Goal: Find contact information: Obtain details needed to contact an individual or organization

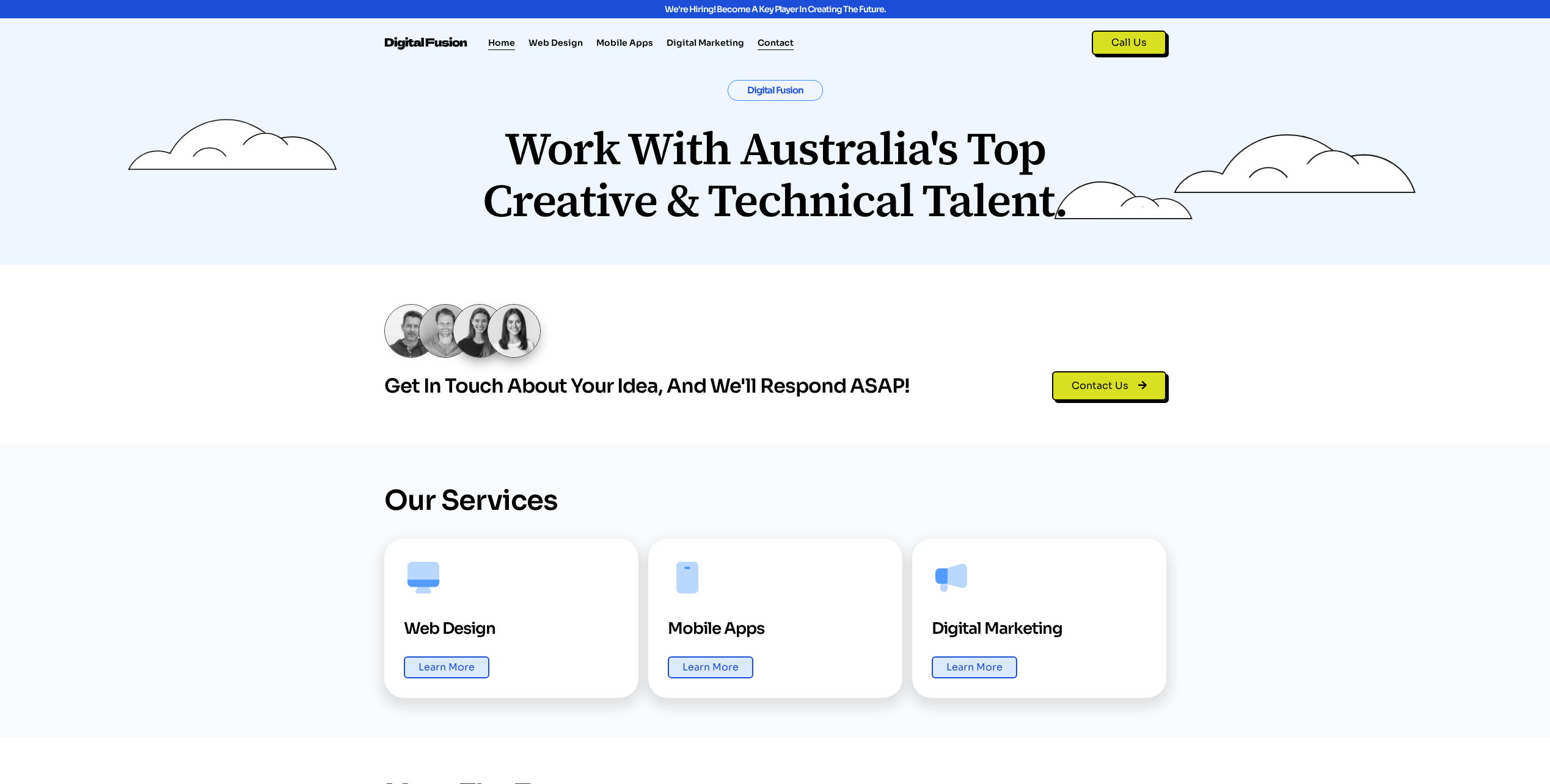
click at [762, 42] on link "Contact" at bounding box center [776, 42] width 36 height 15
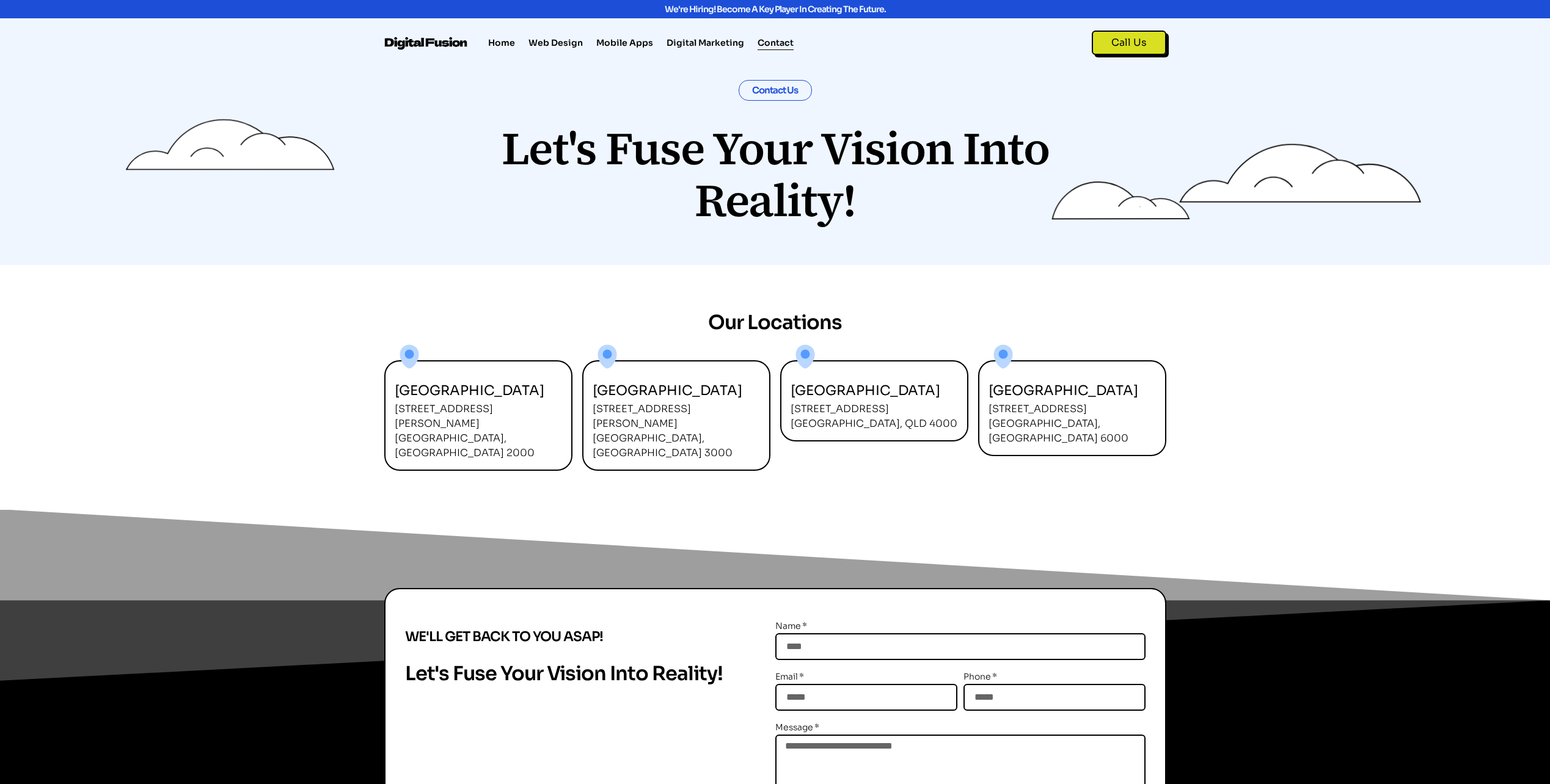
click at [441, 50] on img at bounding box center [426, 44] width 85 height 14
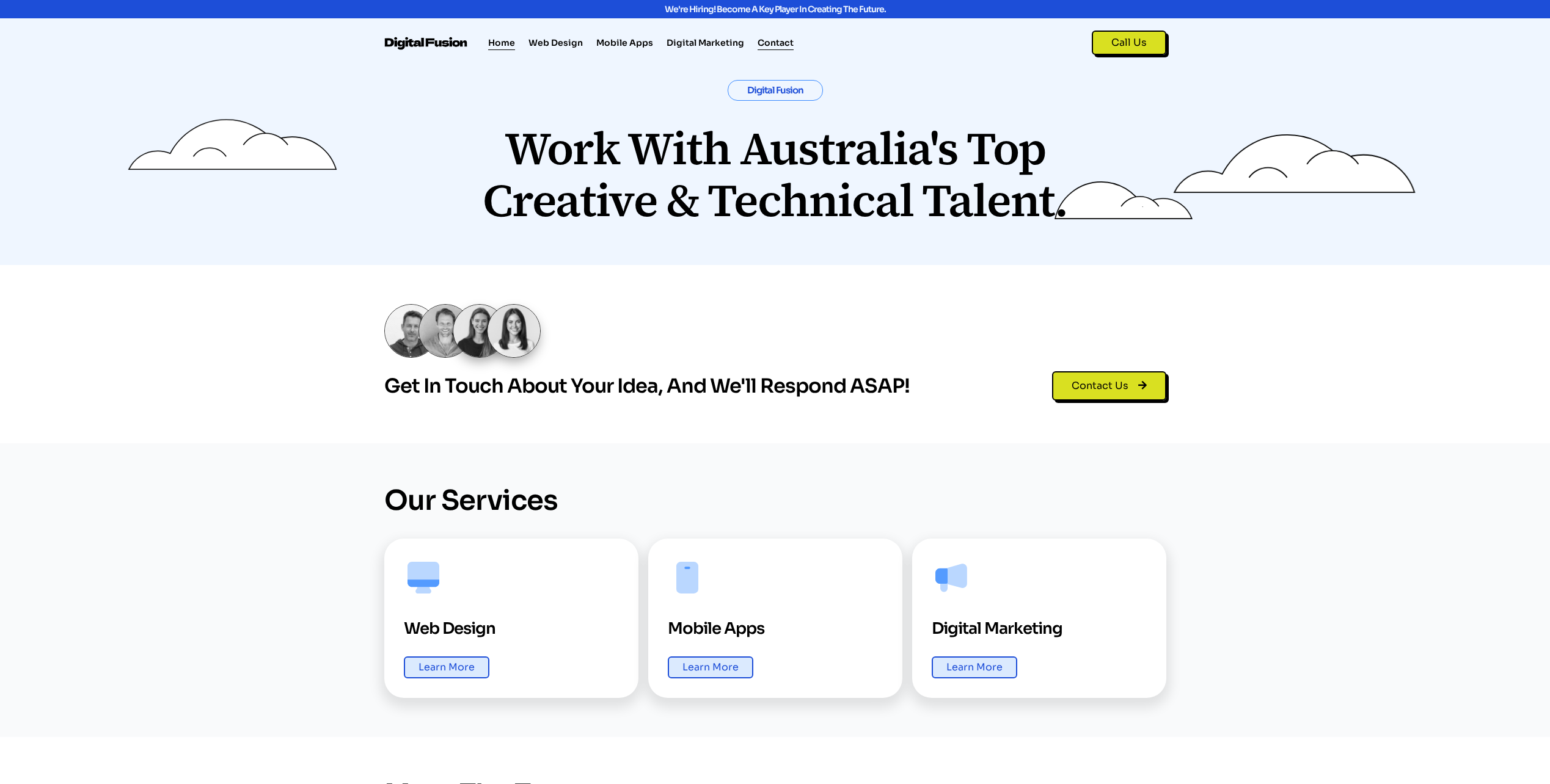
click at [778, 42] on link "Contact" at bounding box center [776, 42] width 36 height 15
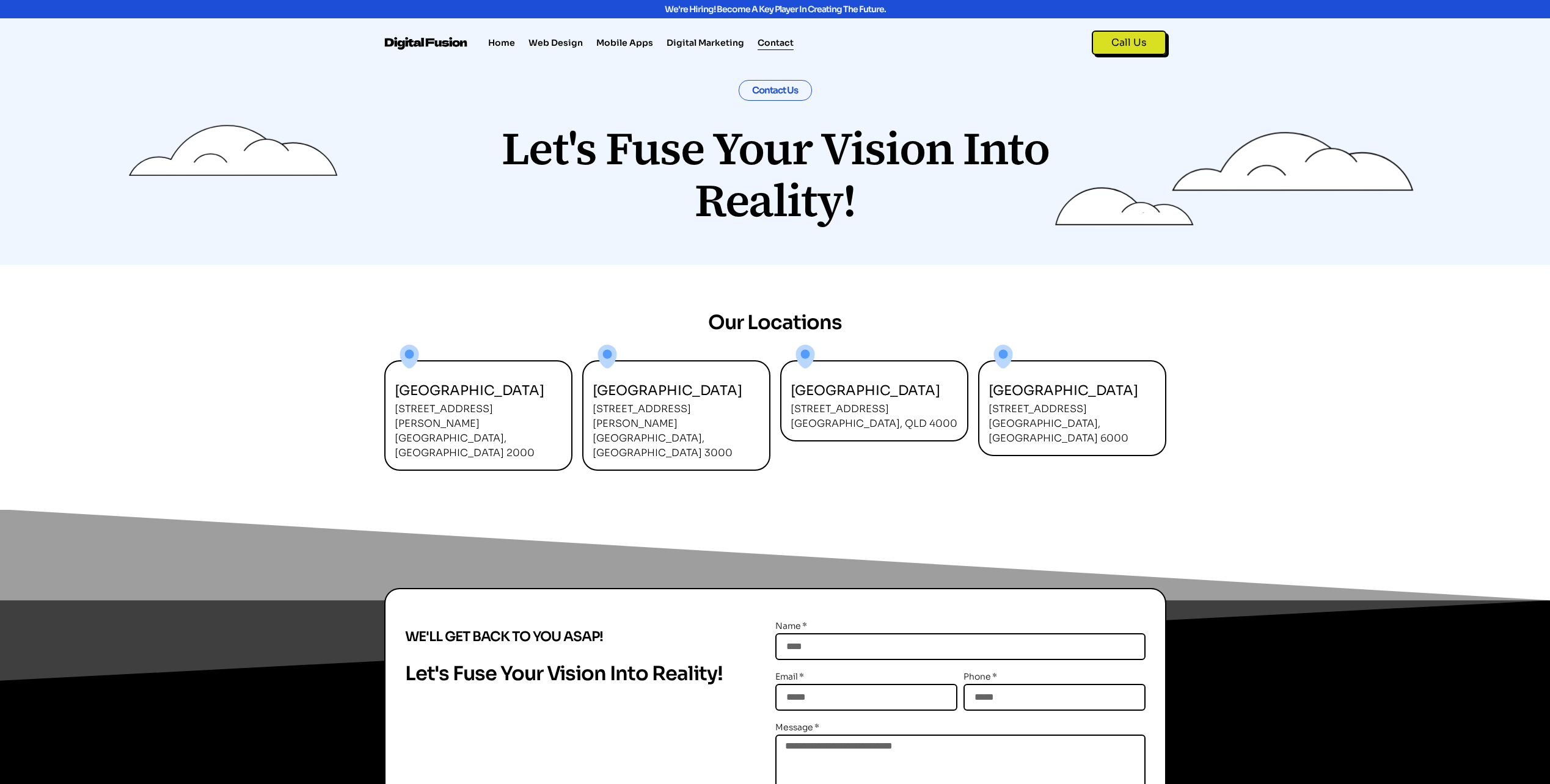
click at [876, 424] on p "123 Eagle Street Brisbane, QLD 4000" at bounding box center [873, 416] width 167 height 29
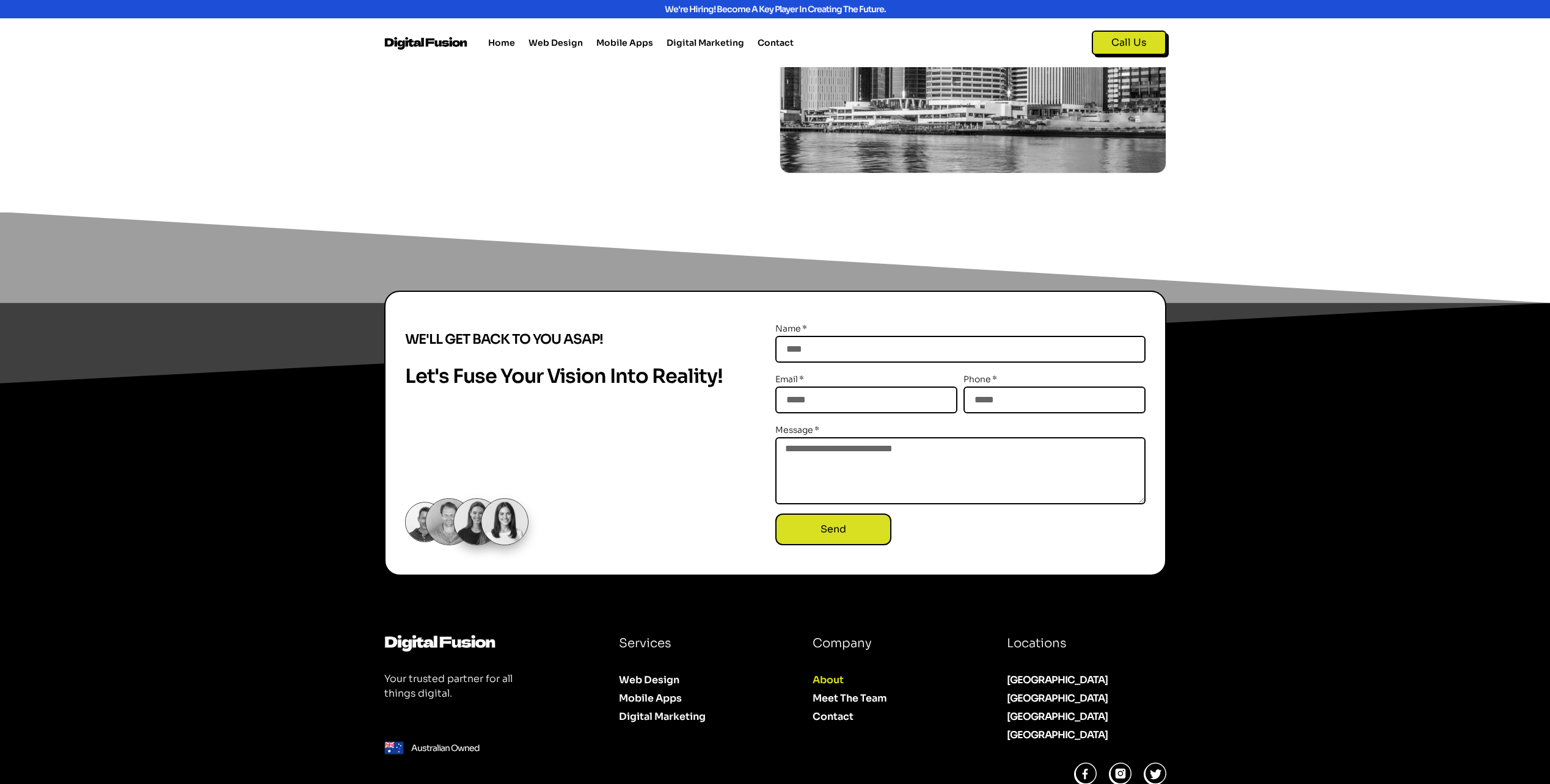
scroll to position [1251, 0]
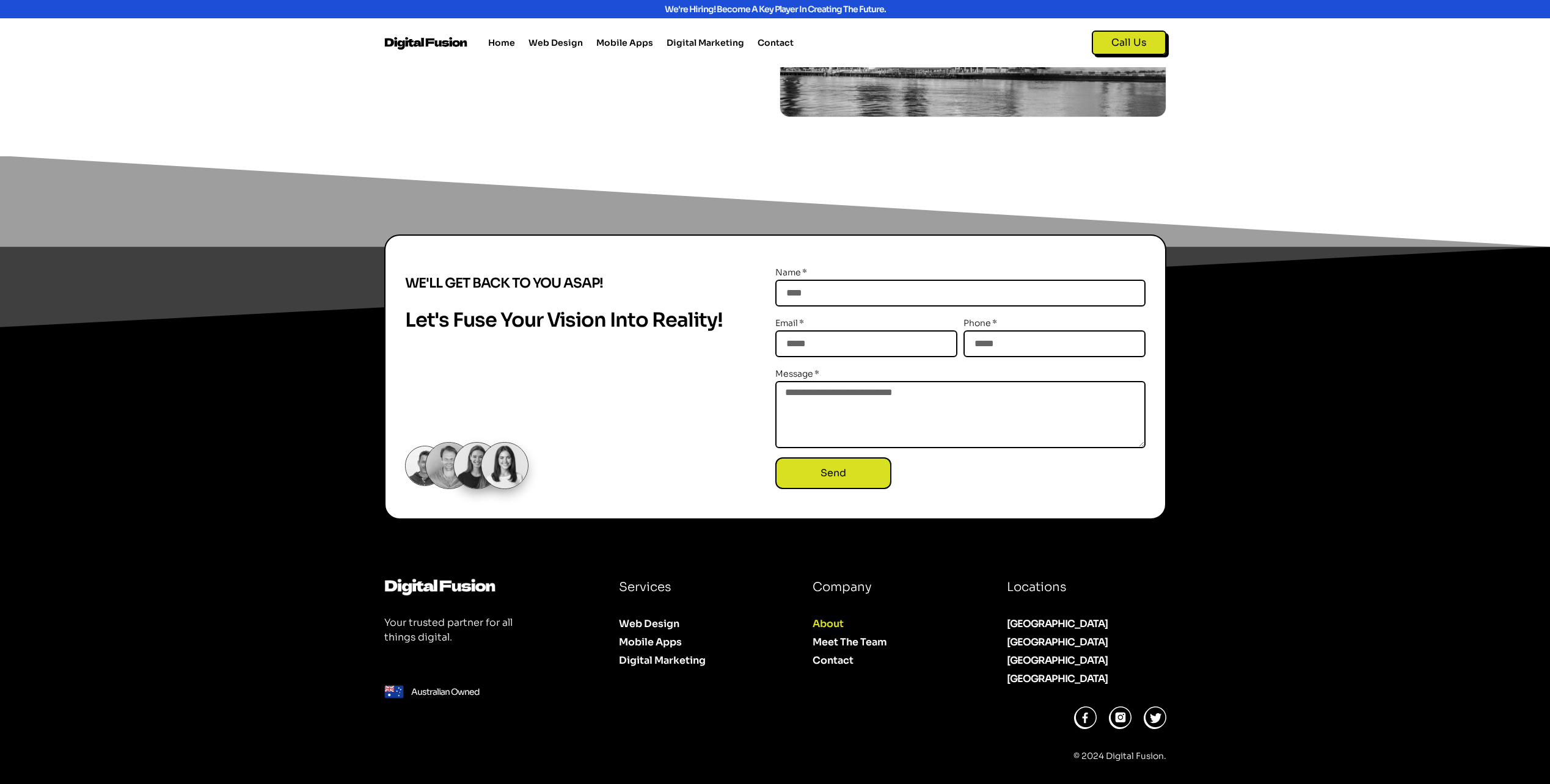
click at [1031, 661] on div "[GEOGRAPHIC_DATA]" at bounding box center [1086, 660] width 159 height 15
click at [840, 637] on link "Meet The Team" at bounding box center [890, 637] width 155 height 18
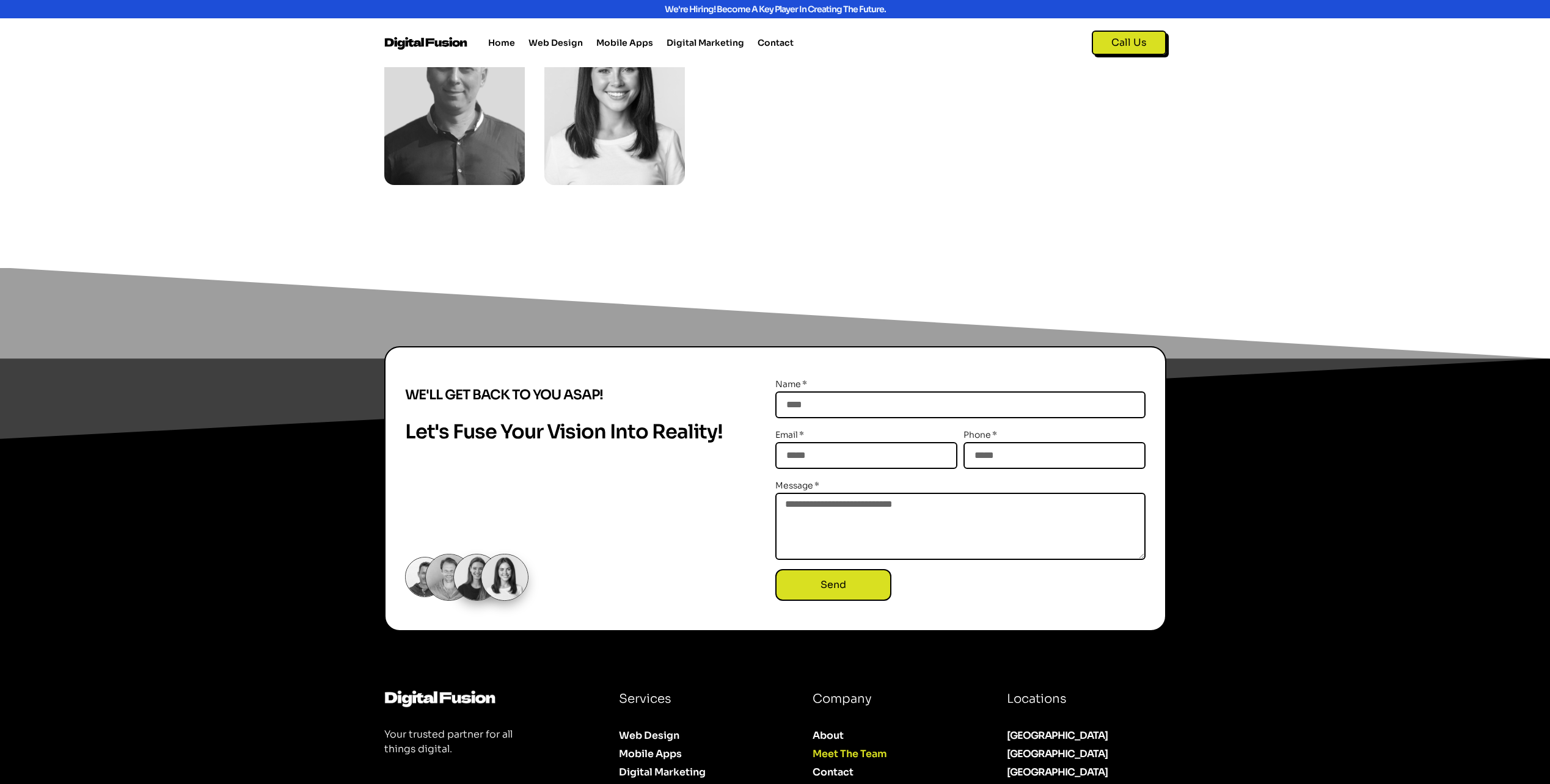
scroll to position [1848, 0]
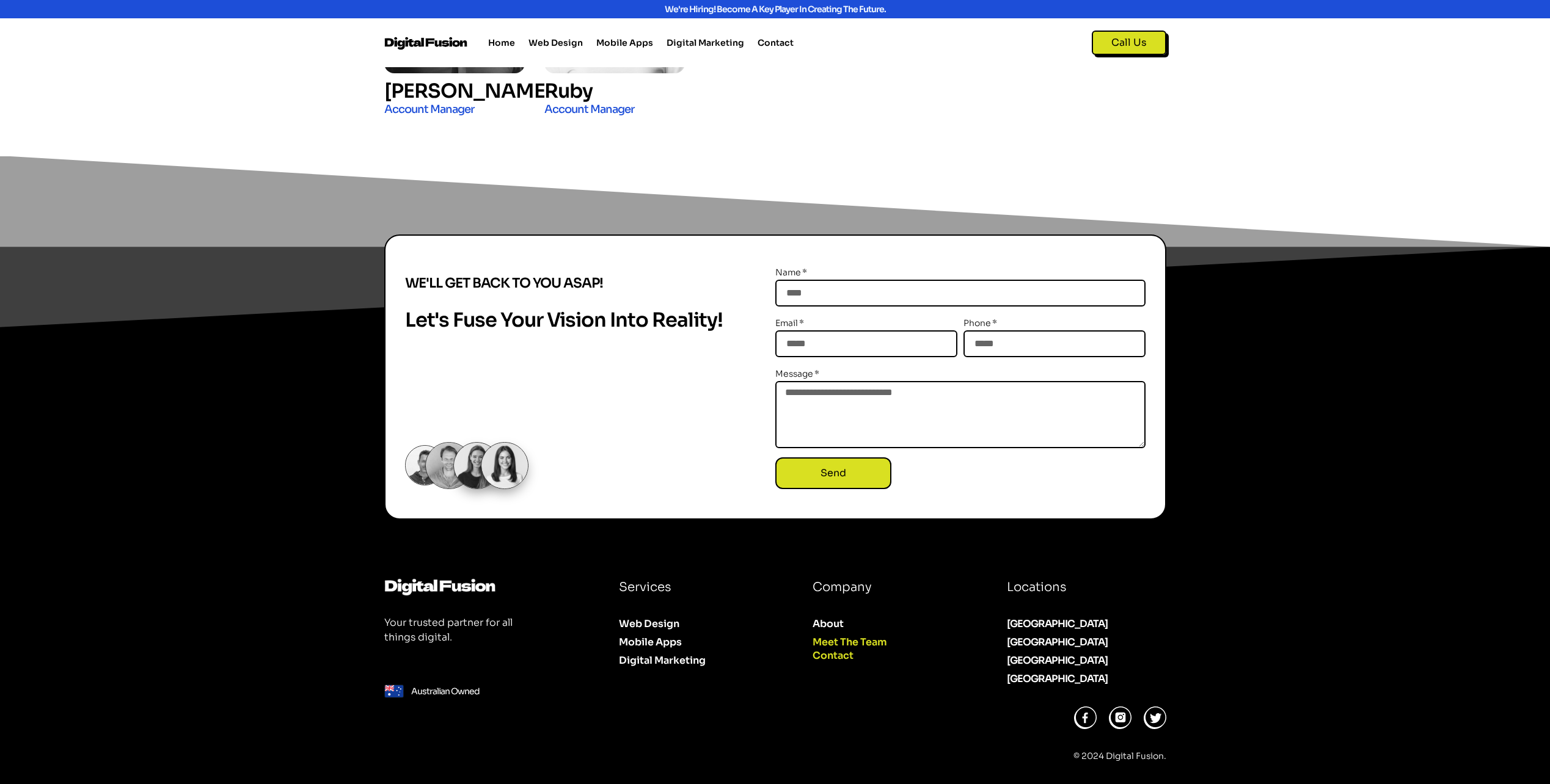
click at [826, 663] on link "Contact" at bounding box center [890, 655] width 155 height 18
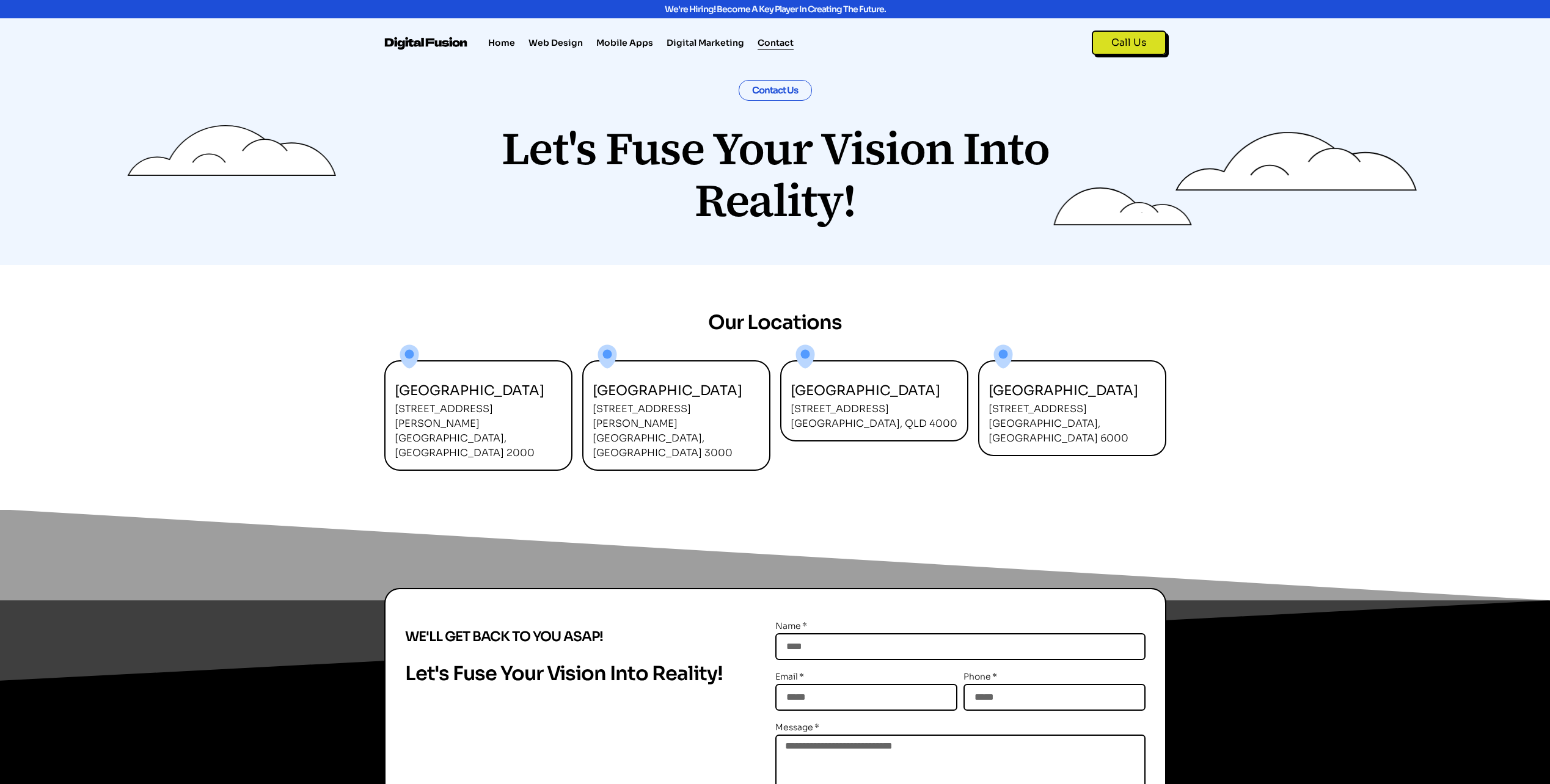
click at [676, 429] on p "[STREET_ADDRESS][PERSON_NAME]" at bounding box center [676, 431] width 167 height 59
click at [506, 421] on p "333 George Street Sydney, NSW 2000" at bounding box center [477, 431] width 167 height 59
drag, startPoint x: 894, startPoint y: 426, endPoint x: 790, endPoint y: 411, distance: 105.1
click at [790, 411] on p "123 Eagle Street Brisbane, QLD 4000" at bounding box center [873, 416] width 167 height 29
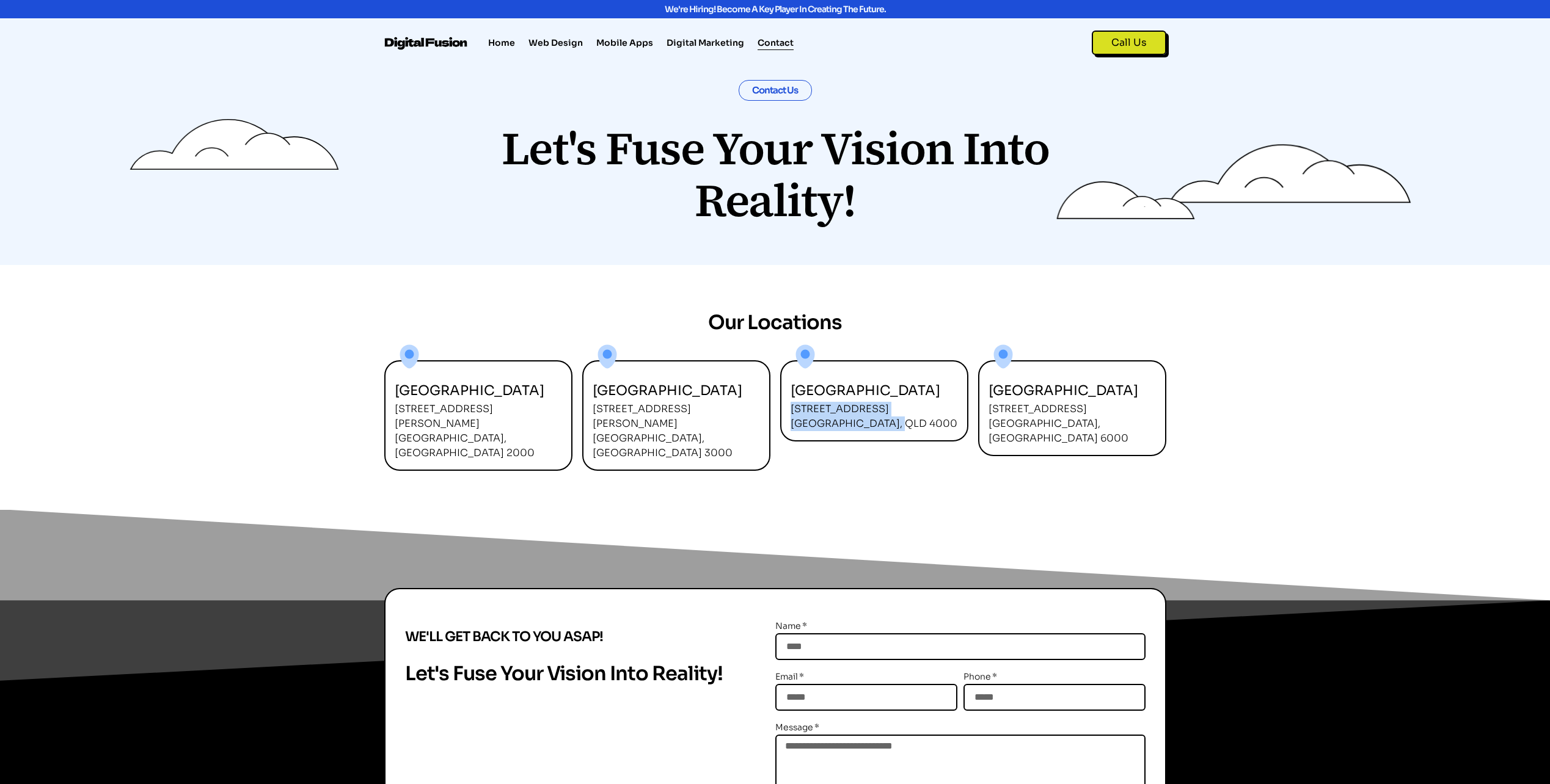
copy p "123 Eagle Street Brisbane, QLD 4000"
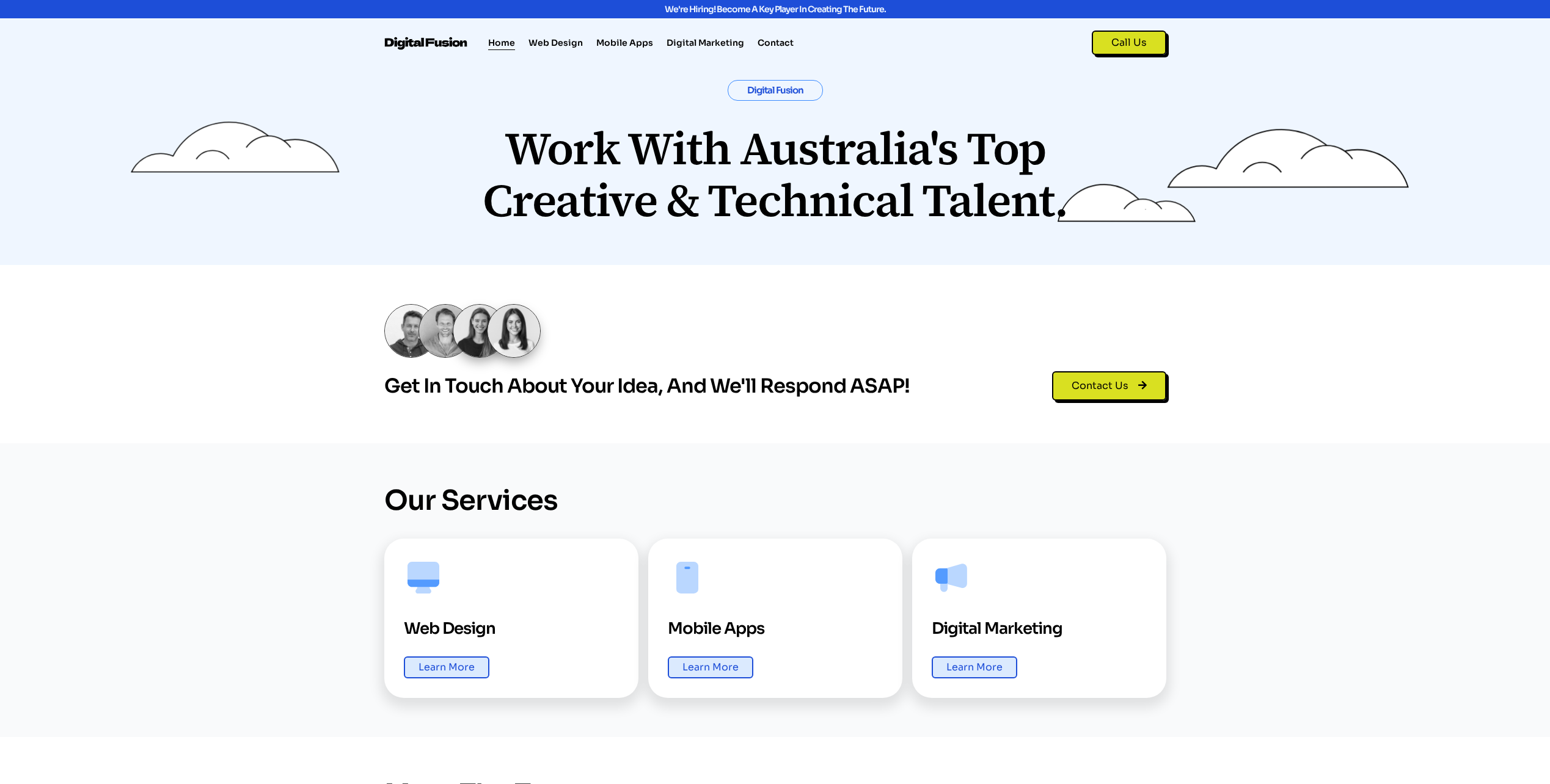
click at [1139, 266] on div "Get in Touch About Your Idea, and We'll Respond ASAP! Contact Us" at bounding box center [775, 354] width 782 height 179
click at [1132, 392] on link "Contact Us" at bounding box center [1109, 386] width 115 height 29
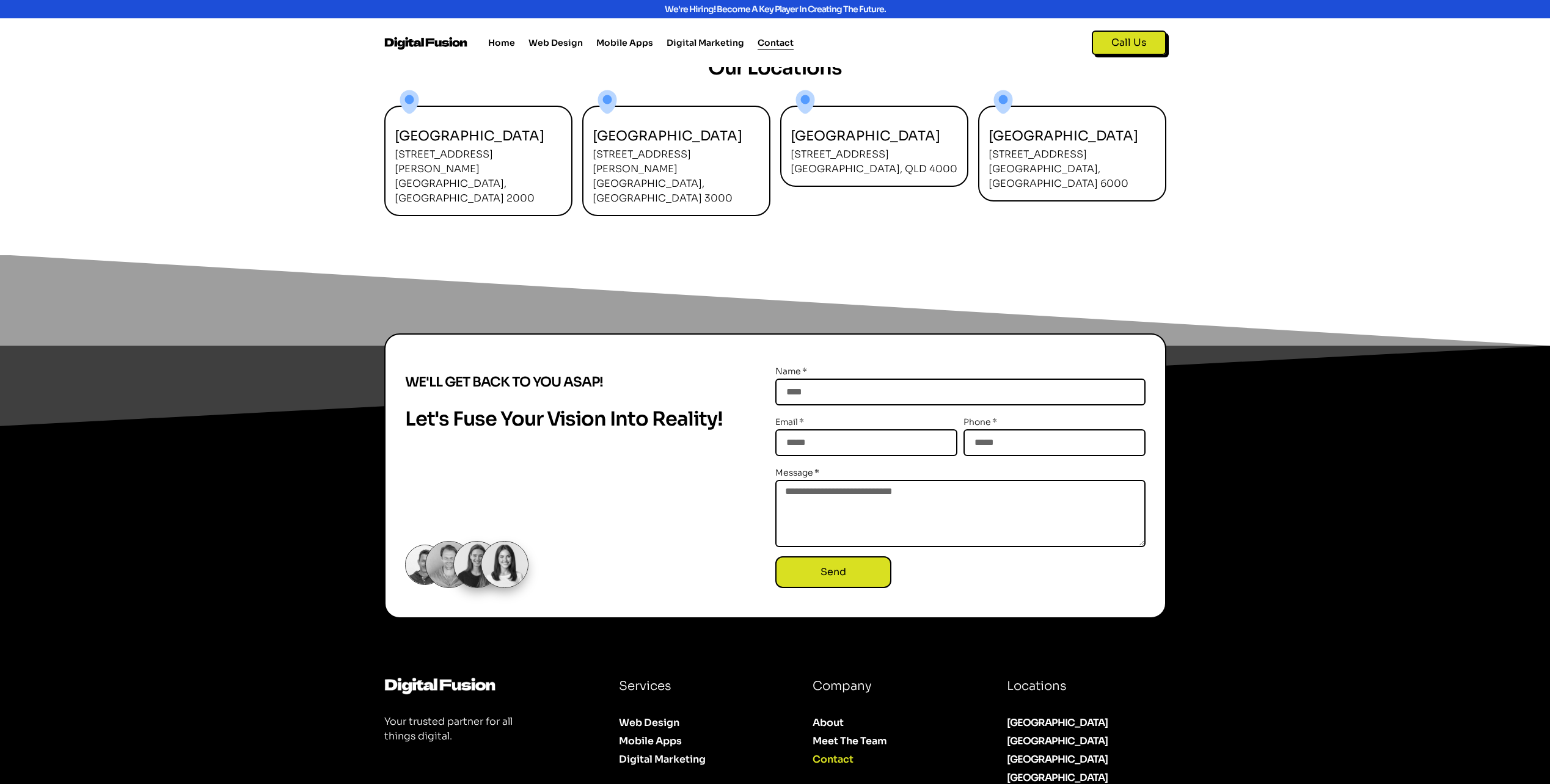
scroll to position [324, 0]
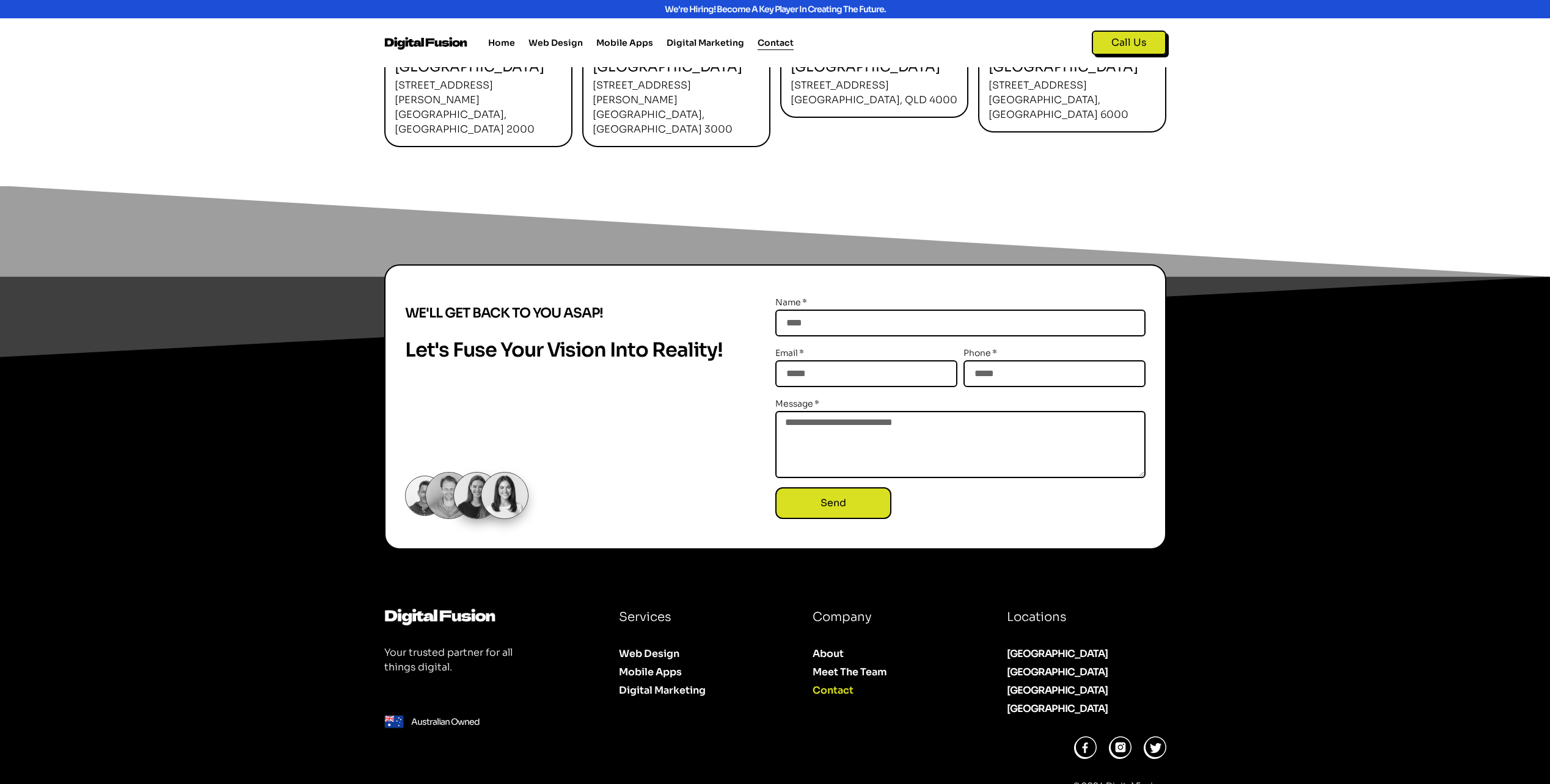
click at [941, 411] on textarea "Message" at bounding box center [960, 445] width 370 height 68
click at [677, 368] on div "Let's fuse Your Vision into Reality!" at bounding box center [590, 402] width 370 height 140
click at [648, 658] on link "Mobile Apps" at bounding box center [695, 667] width 155 height 18
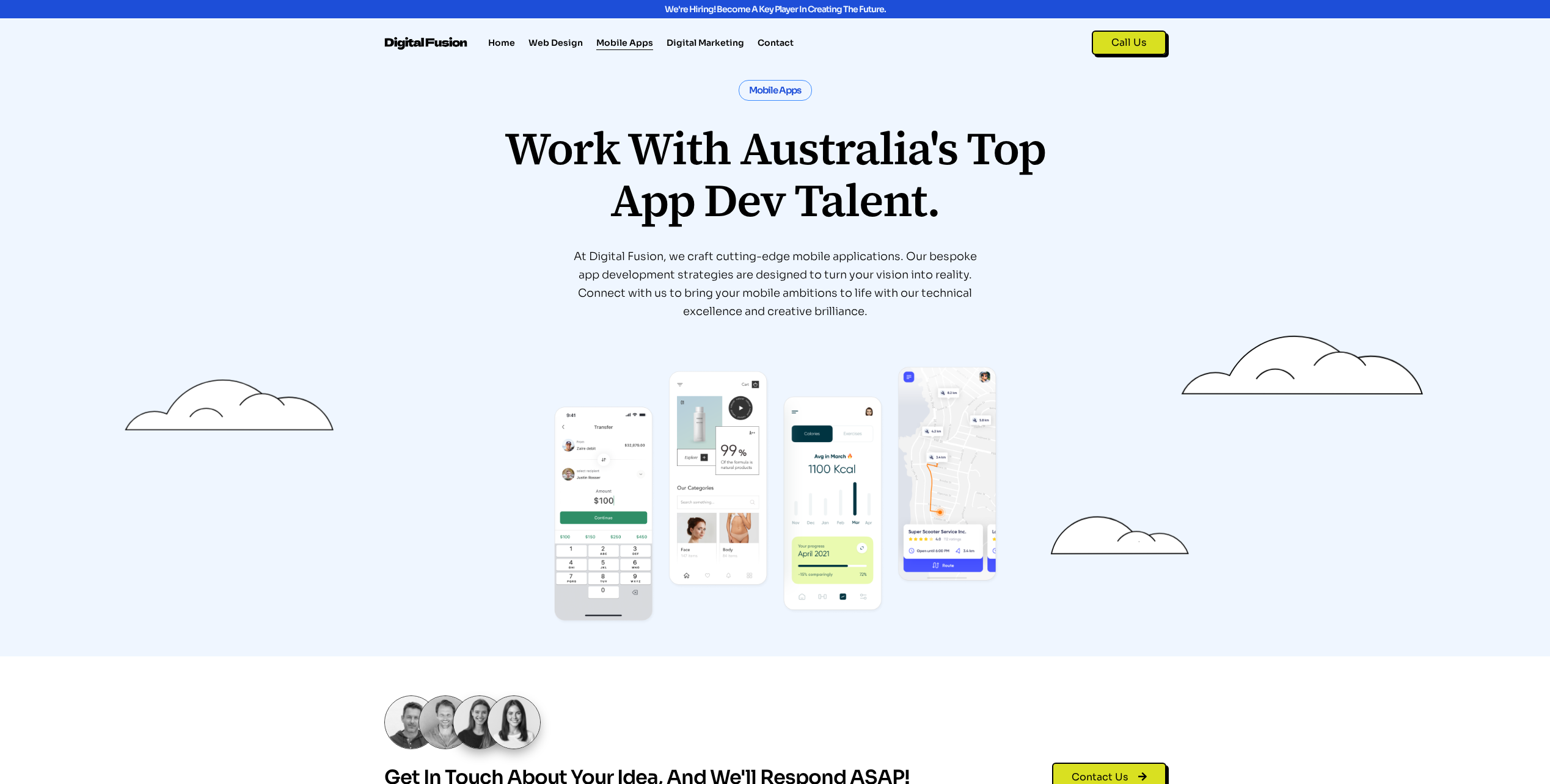
click at [283, 188] on div "Mobile Apps Work with Australia's top App Dev talent. At Digital Fusion, we cra…" at bounding box center [775, 358] width 1550 height 557
